Goal: Transaction & Acquisition: Purchase product/service

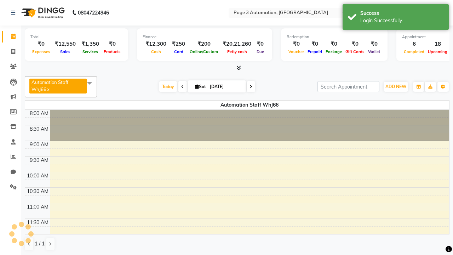
select select "en"
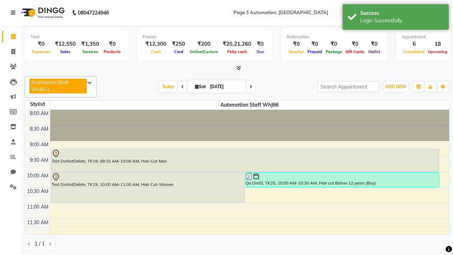
click at [14, 13] on icon at bounding box center [13, 12] width 4 height 5
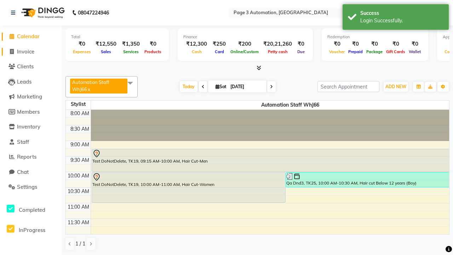
click at [31, 51] on span "Invoice" at bounding box center [25, 51] width 17 height 7
select select "2774"
select select "service"
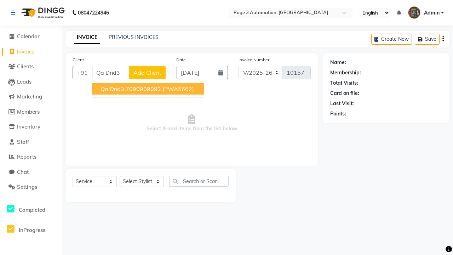
click at [148, 89] on ngb-highlight "7090909093" at bounding box center [143, 88] width 35 height 7
type input "7090909093"
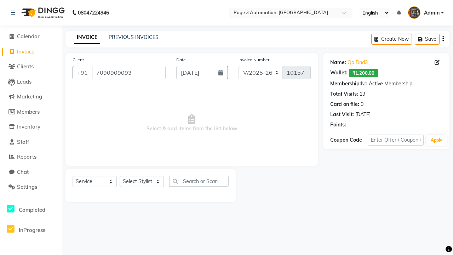
select select "93067"
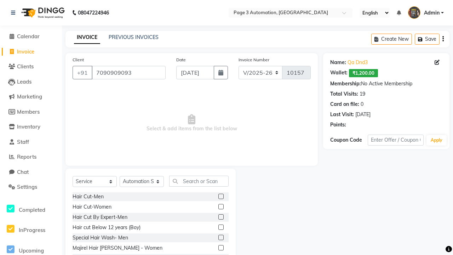
click at [220, 227] on label at bounding box center [220, 226] width 5 height 5
click at [220, 227] on input "checkbox" at bounding box center [220, 227] width 5 height 5
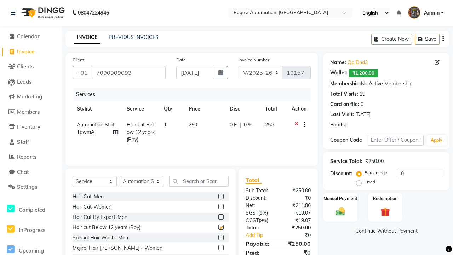
checkbox input "false"
click at [386, 231] on link "Continue Without Payment" at bounding box center [385, 230] width 123 height 7
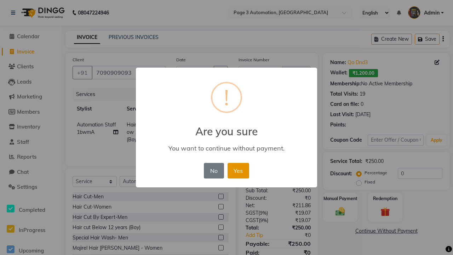
click at [237, 168] on button "Yes" at bounding box center [238, 171] width 22 height 16
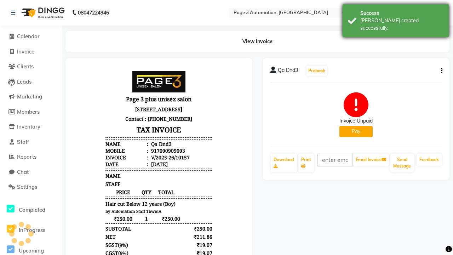
click at [395, 18] on div "[PERSON_NAME] created successfully." at bounding box center [401, 24] width 83 height 15
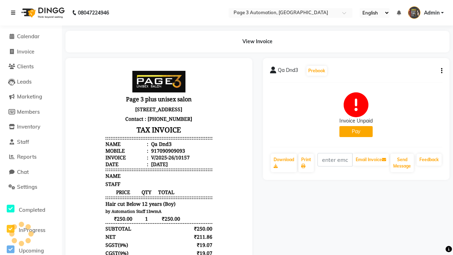
click at [14, 13] on icon at bounding box center [13, 12] width 4 height 5
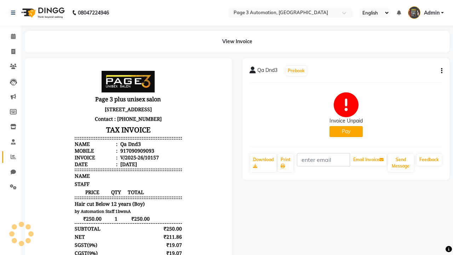
click at [11, 157] on icon at bounding box center [13, 156] width 5 height 5
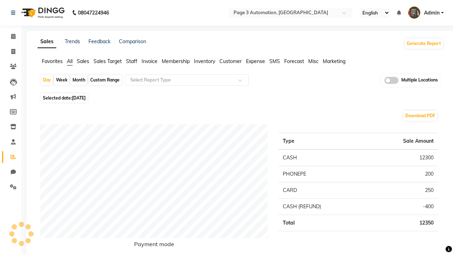
type input "Invoice unpaid"
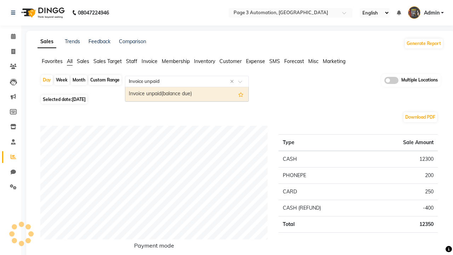
click at [187, 94] on div "Invoice unpaid(balance due)" at bounding box center [186, 94] width 123 height 14
select select "full_report"
select select "csv"
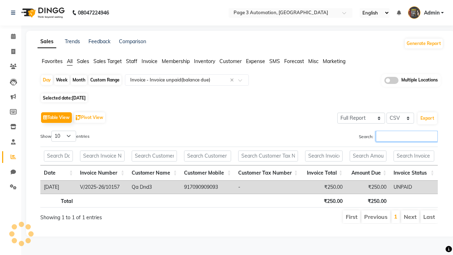
type input "V/2025-26/10157"
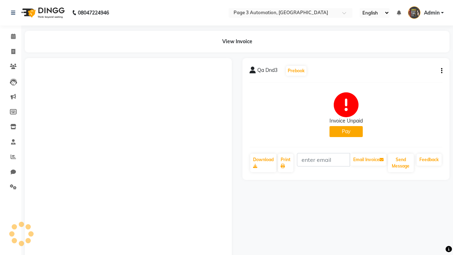
click at [345, 131] on button "Pay" at bounding box center [345, 131] width 33 height 11
select select "1"
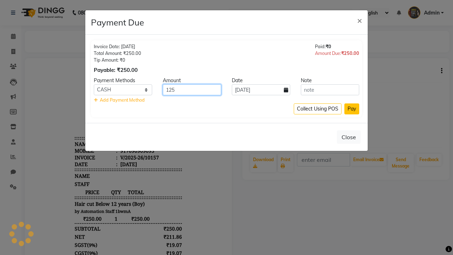
type input "125"
click at [351, 109] on button "Pay" at bounding box center [351, 108] width 15 height 11
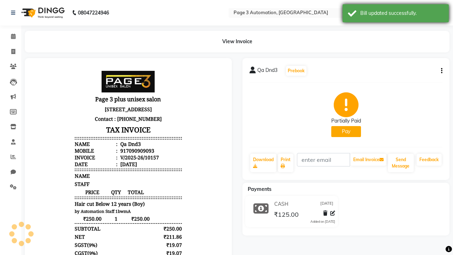
click at [395, 14] on div "Bill updated successfully." at bounding box center [401, 13] width 83 height 7
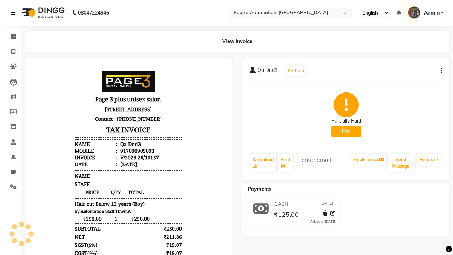
click at [14, 13] on icon at bounding box center [13, 12] width 4 height 5
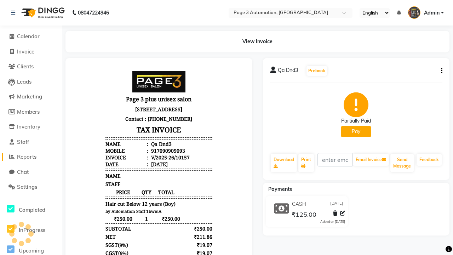
click at [31, 157] on span "Reports" at bounding box center [26, 156] width 19 height 7
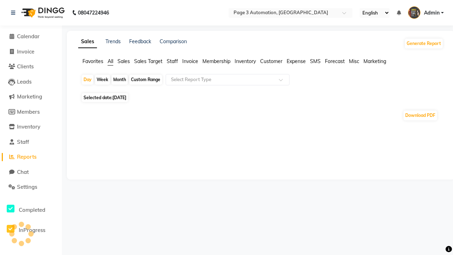
type input "Invoice unpaid"
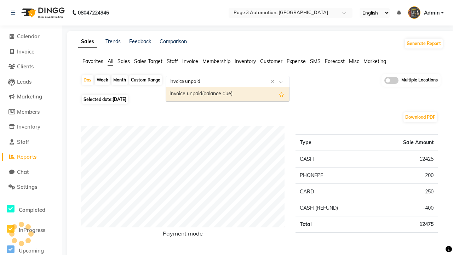
click at [227, 94] on div "Invoice unpaid(balance due)" at bounding box center [227, 94] width 123 height 14
select select "full_report"
select select "csv"
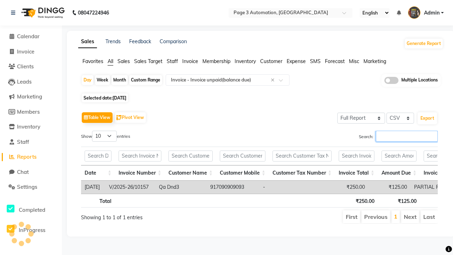
type input "V/2025-26/10157"
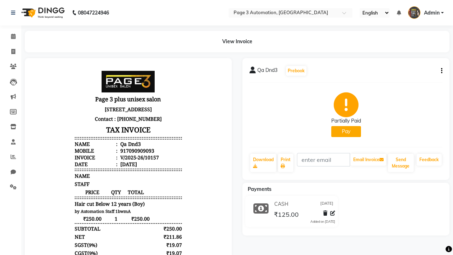
click at [345, 131] on button "Pay" at bounding box center [346, 131] width 30 height 11
select select "1"
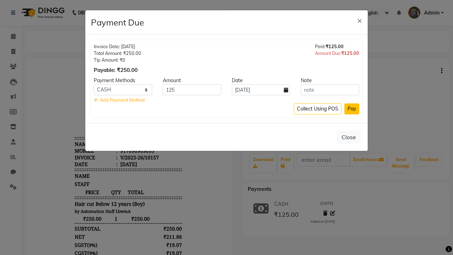
click at [351, 109] on button "Pay" at bounding box center [351, 108] width 15 height 11
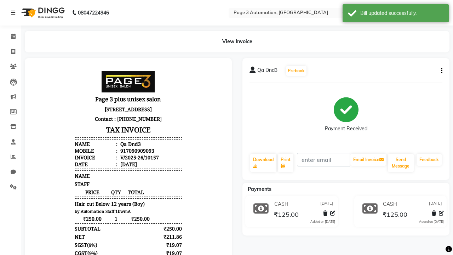
click at [395, 14] on div "Bill updated successfully." at bounding box center [401, 13] width 83 height 7
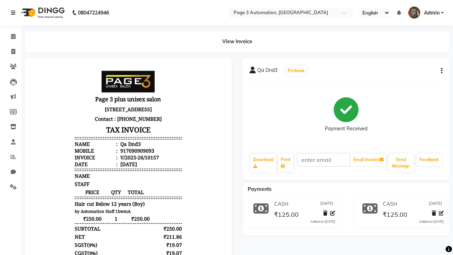
click at [14, 13] on icon at bounding box center [13, 12] width 4 height 5
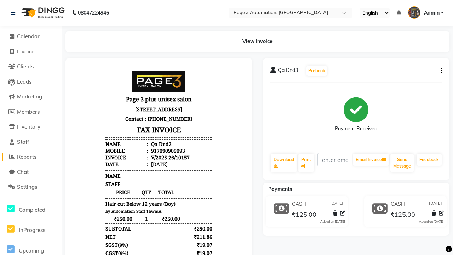
click at [31, 157] on span "Reports" at bounding box center [26, 156] width 19 height 7
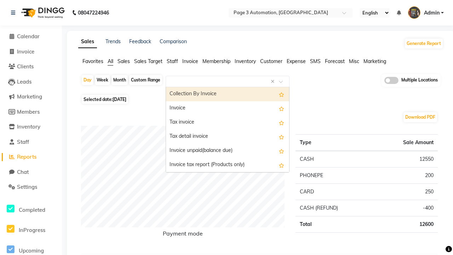
type input "Invoice"
click at [227, 108] on div "Invoice" at bounding box center [227, 108] width 123 height 14
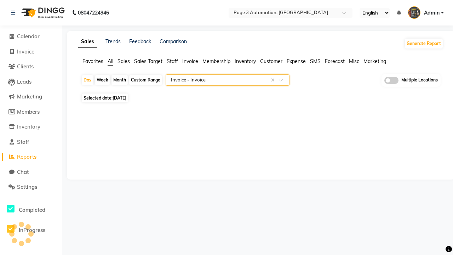
select select "full_report"
select select "csv"
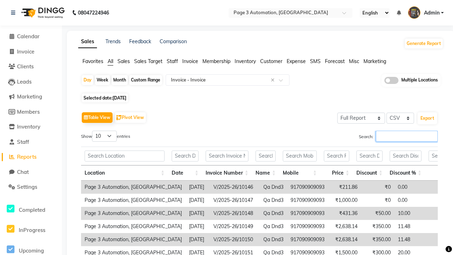
type input "V/2025-26/10157"
